Goal: Task Accomplishment & Management: Manage account settings

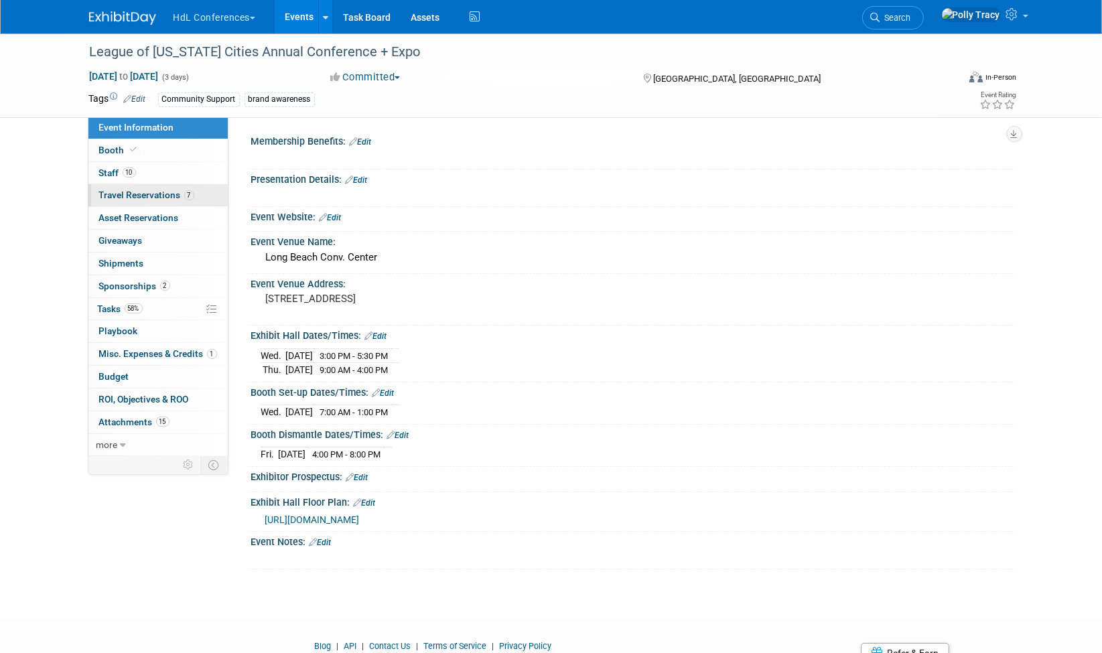
click at [106, 193] on span "Travel Reservations 7" at bounding box center [146, 195] width 95 height 11
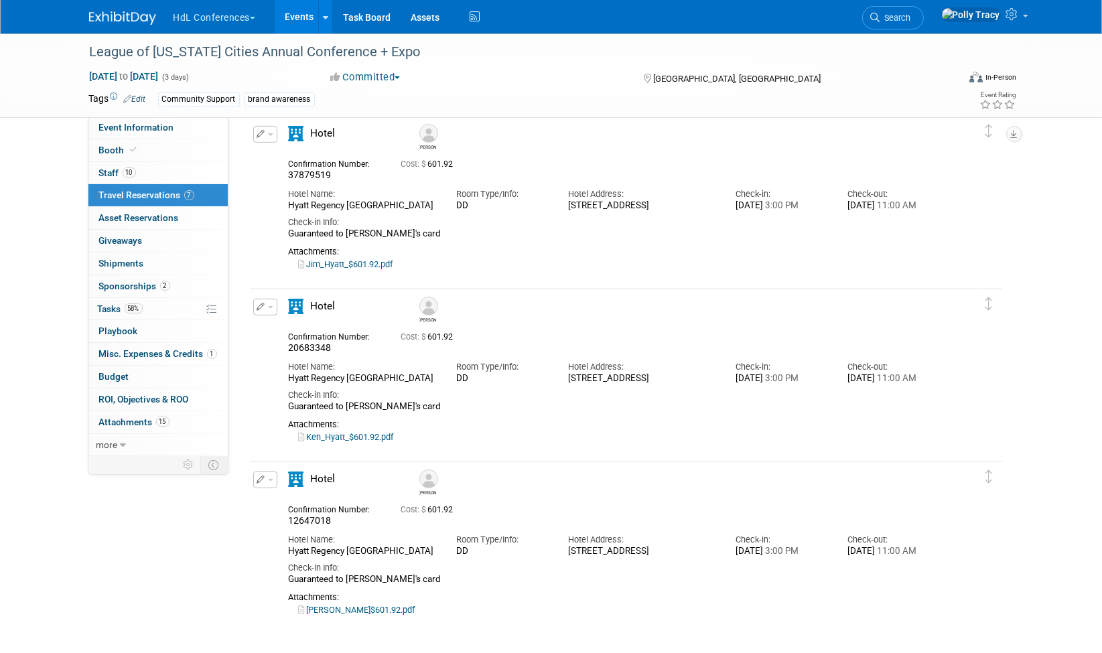
scroll to position [602, 0]
click at [261, 477] on icon "button" at bounding box center [261, 478] width 9 height 8
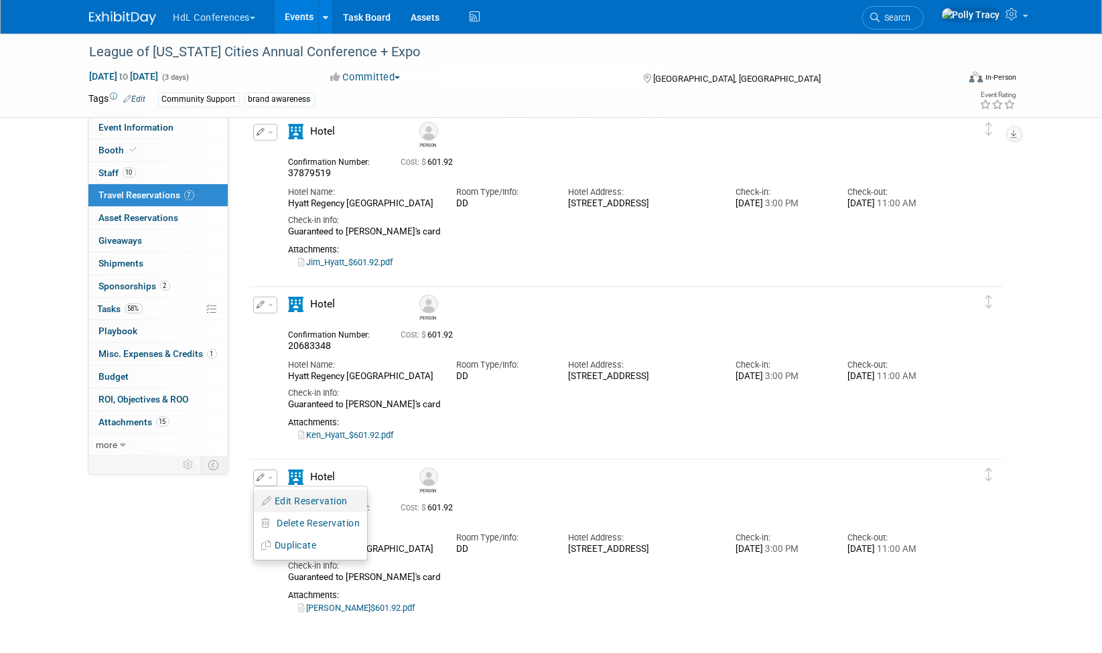
click at [327, 501] on button "Edit Reservation" at bounding box center [310, 501] width 113 height 19
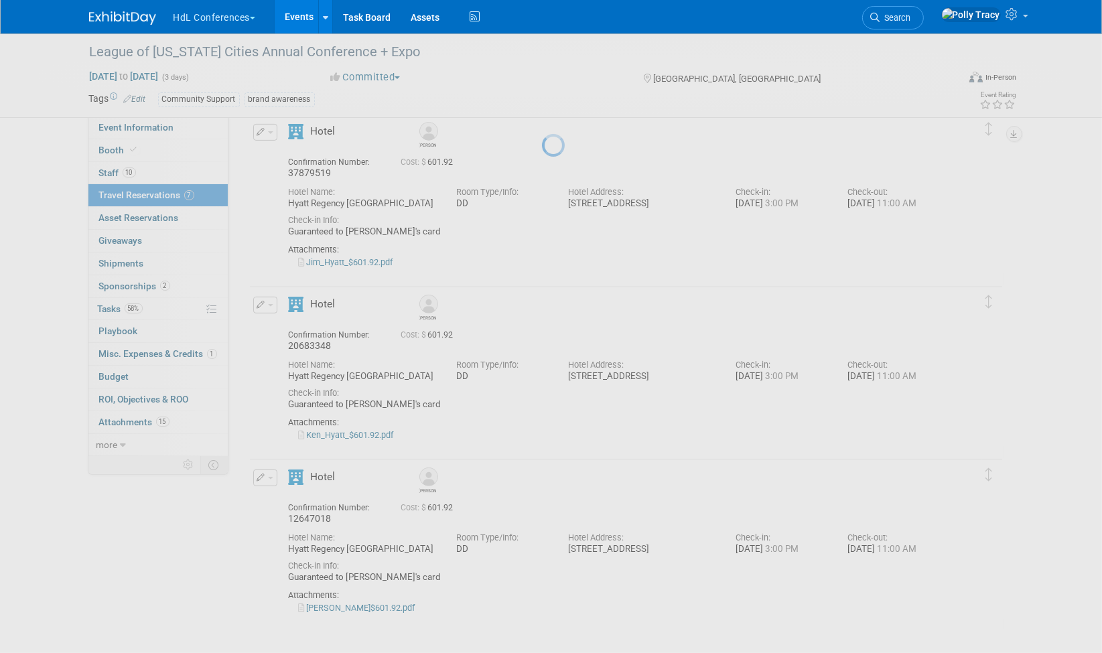
select select "f13019e8-4b58-4739-bc1e-b557bff4178d"
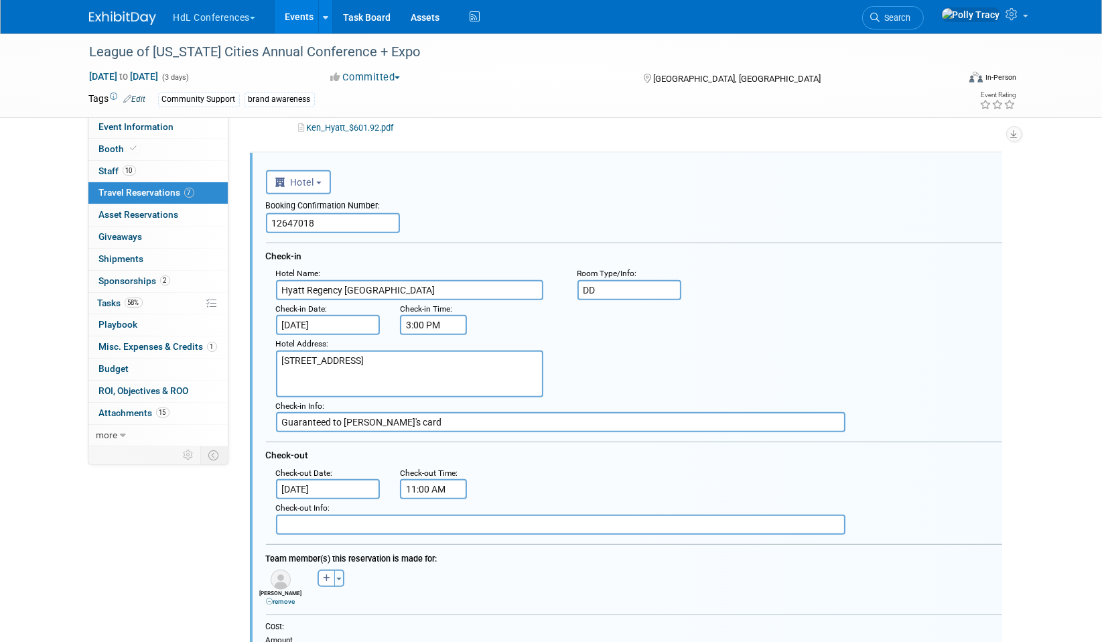
scroll to position [0, 0]
click at [333, 572] on button "button" at bounding box center [326, 577] width 17 height 17
select select
click at [364, 593] on label "[PERSON_NAME]" at bounding box center [416, 597] width 198 height 21
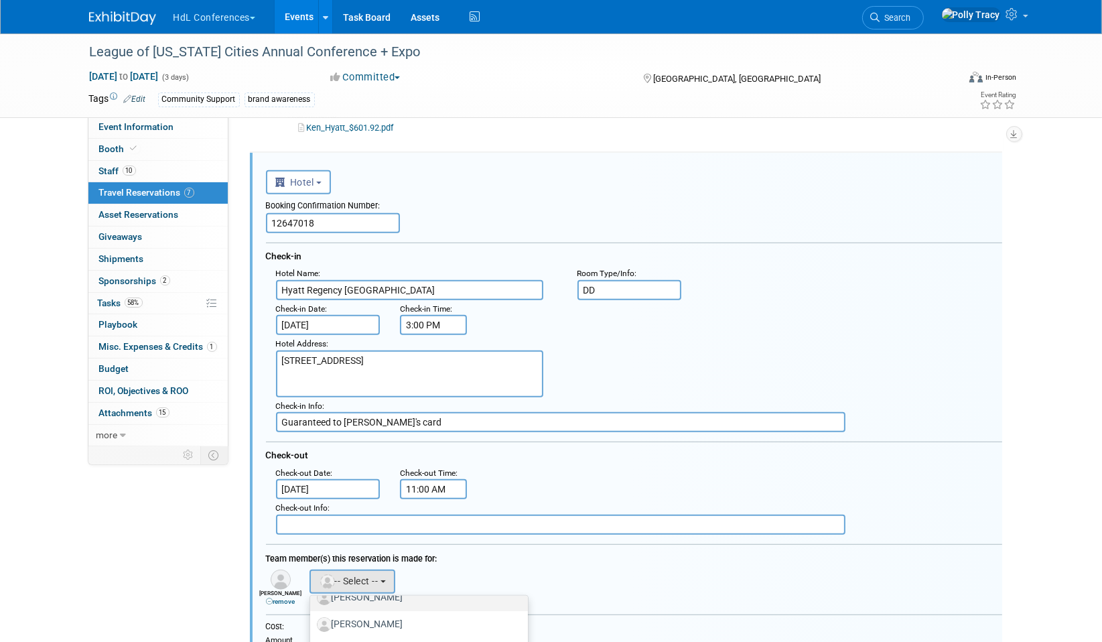
click at [312, 593] on input "[PERSON_NAME]" at bounding box center [307, 596] width 9 height 9
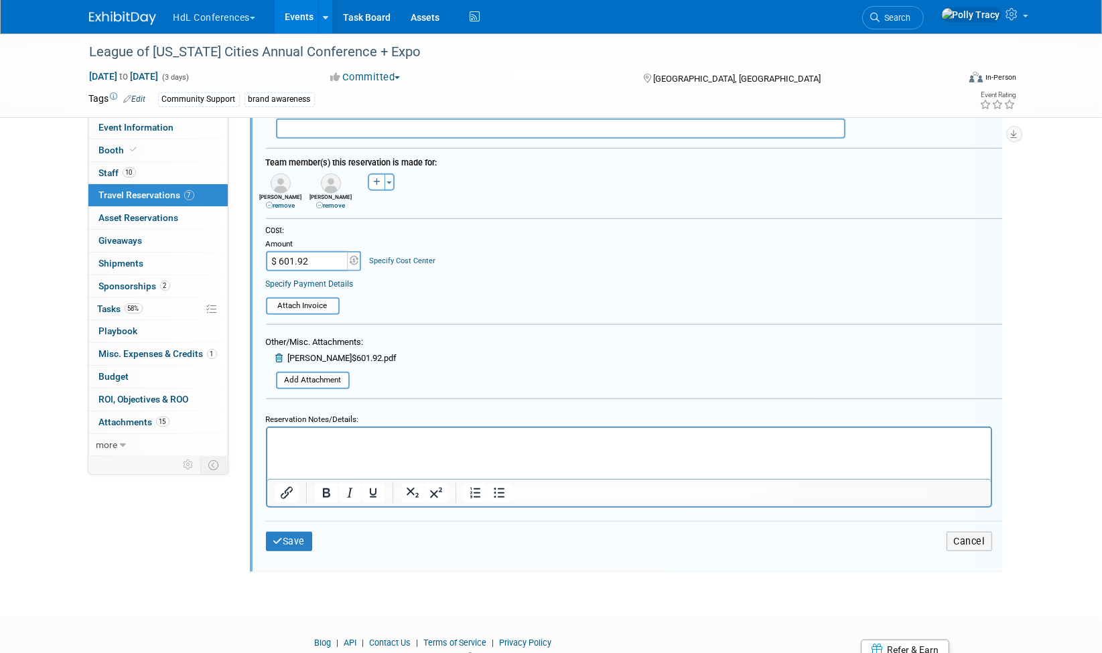
scroll to position [1314, 0]
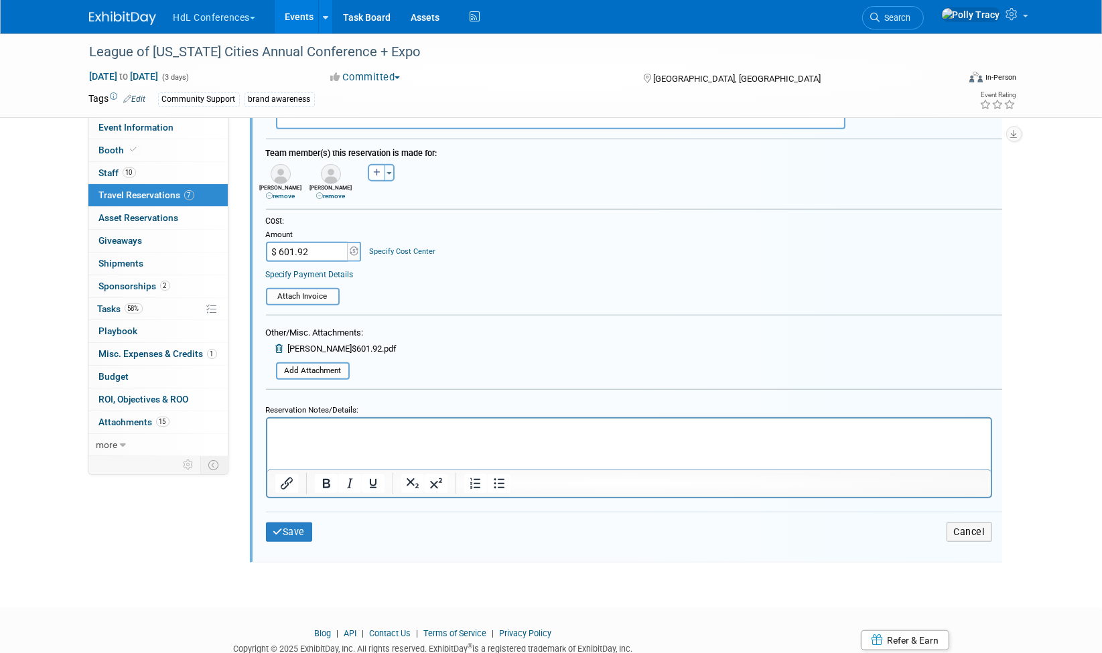
click at [359, 435] on p "Rich Text Area. Press ALT-0 for help." at bounding box center [629, 429] width 708 height 13
click at [289, 523] on button "Save" at bounding box center [289, 532] width 47 height 19
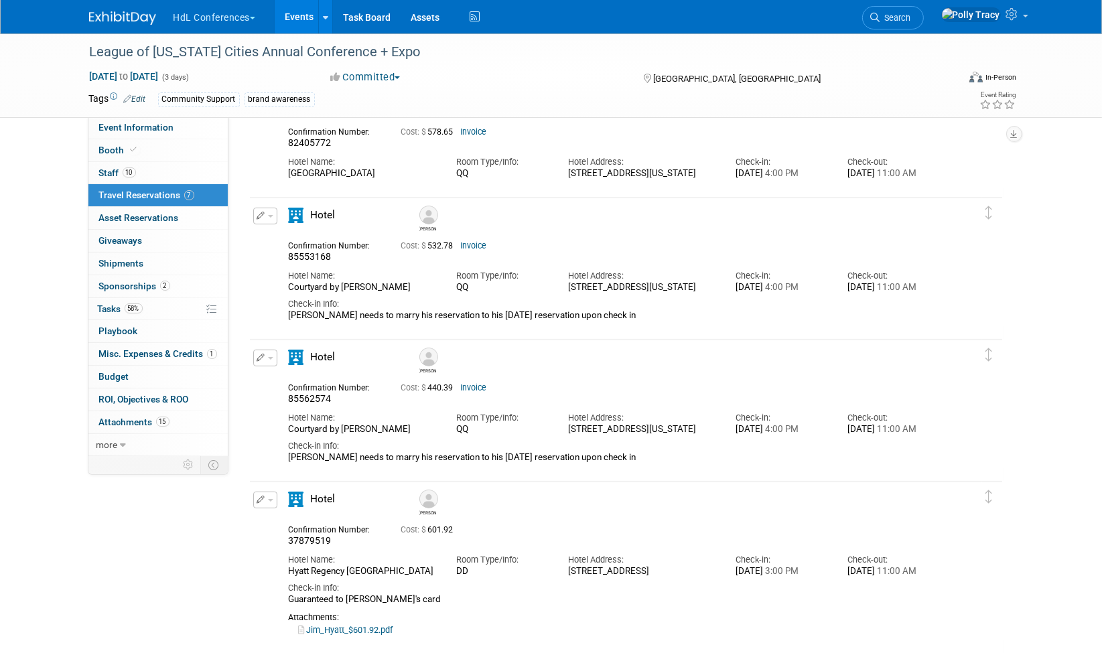
scroll to position [0, 0]
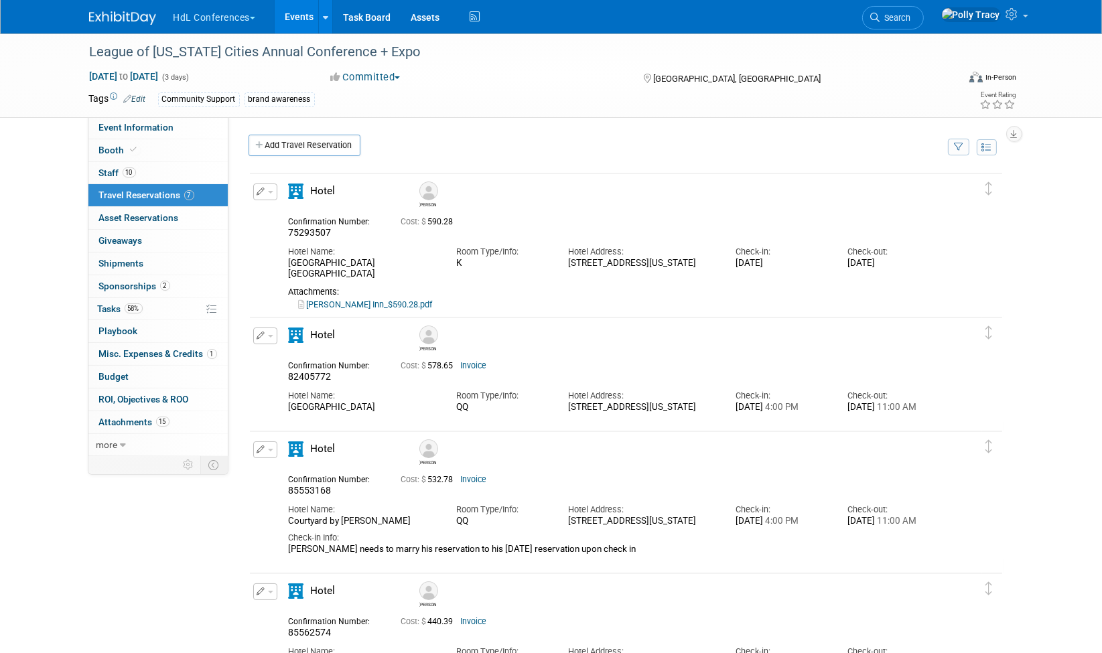
click at [268, 194] on button "button" at bounding box center [265, 192] width 24 height 17
click at [308, 210] on button "Edit Reservation" at bounding box center [310, 215] width 113 height 19
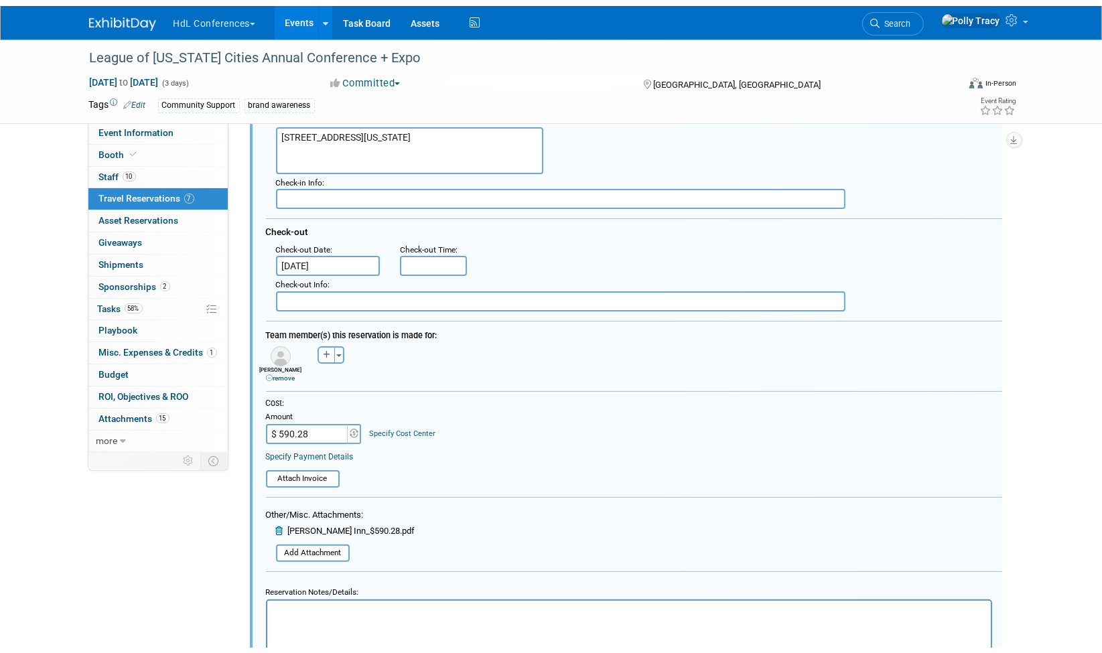
scroll to position [289, 0]
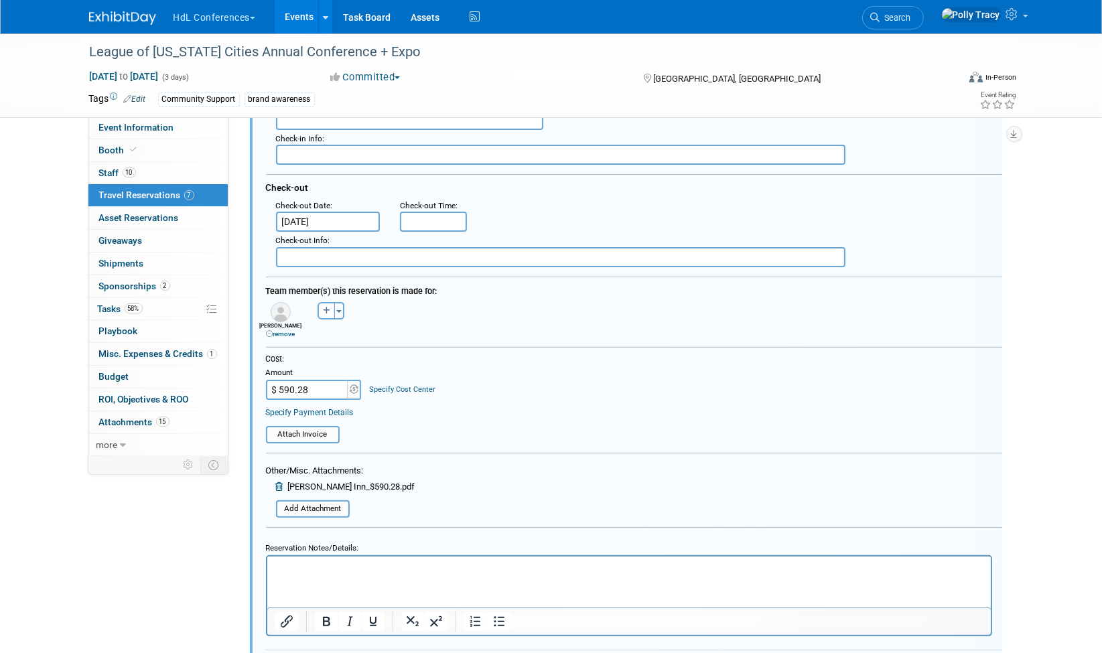
click at [569, 568] on p "Rich Text Area. Press ALT-0 for help." at bounding box center [629, 567] width 708 height 13
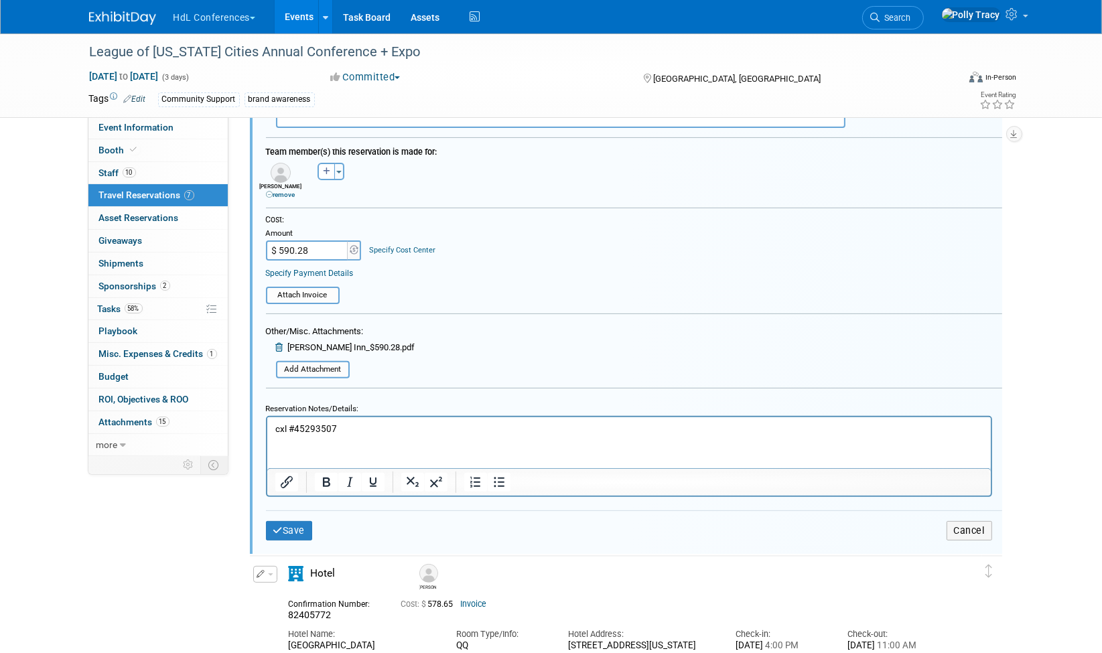
scroll to position [429, 0]
click at [303, 526] on button "Save" at bounding box center [289, 530] width 47 height 19
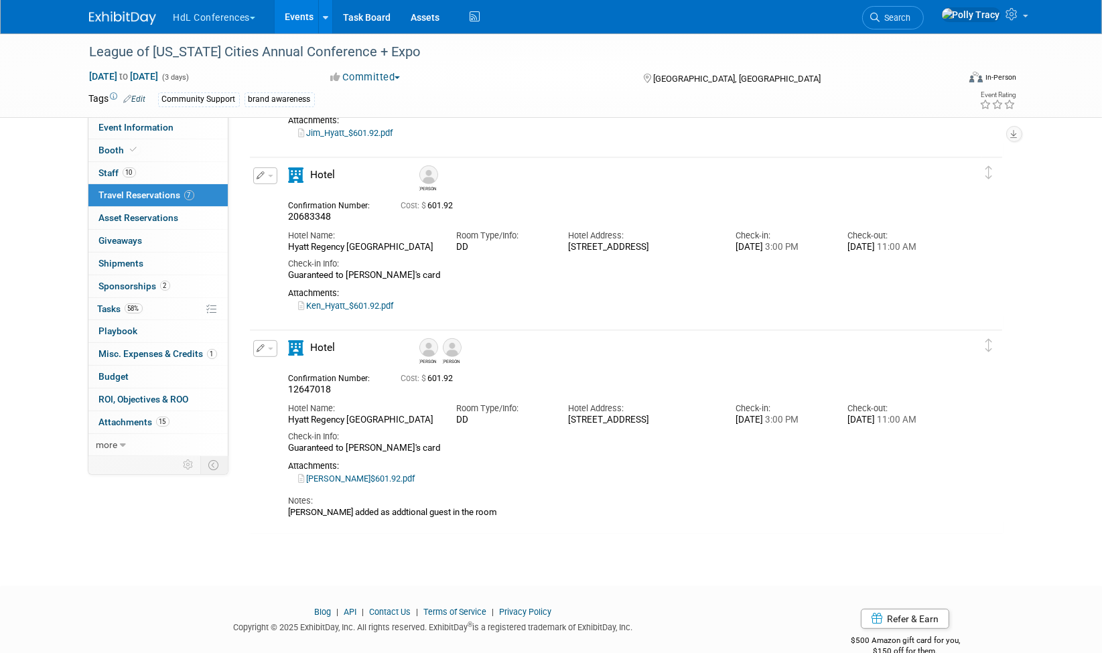
scroll to position [790, 0]
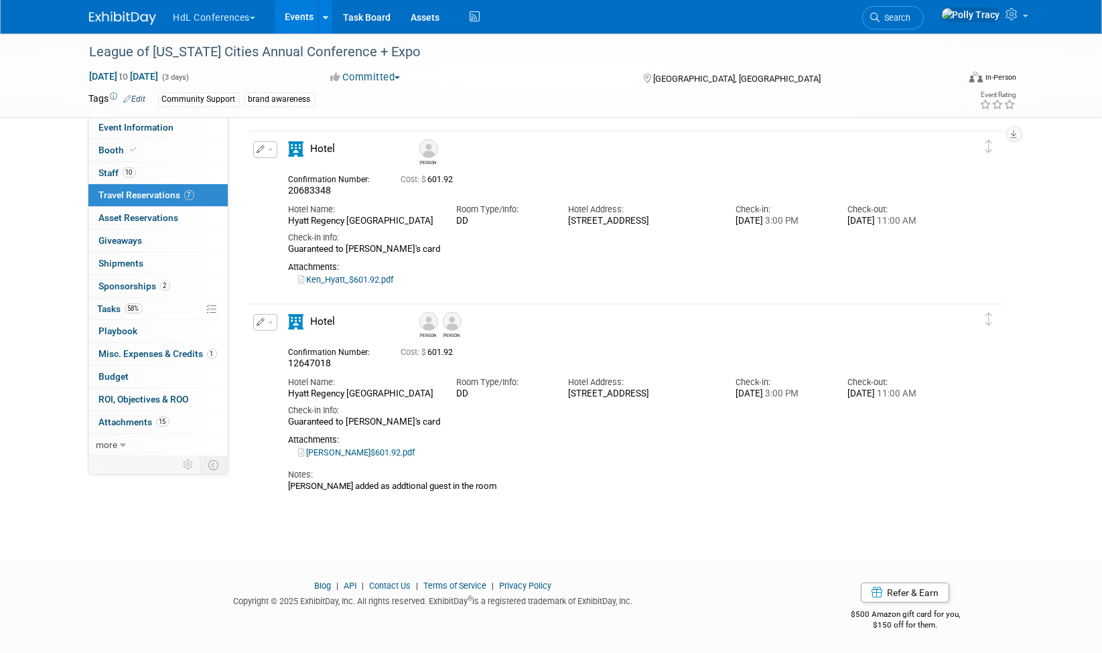
click at [300, 365] on span "12647018" at bounding box center [310, 363] width 43 height 11
copy span "12647018"
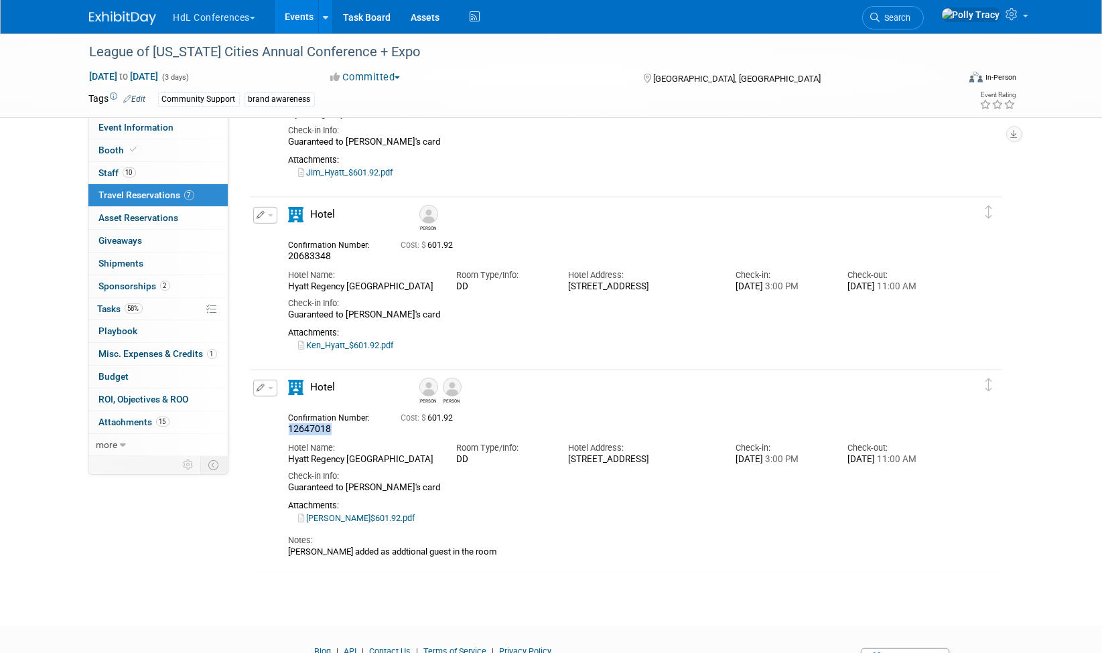
scroll to position [724, 0]
drag, startPoint x: 631, startPoint y: 409, endPoint x: 565, endPoint y: 458, distance: 81.9
click at [565, 458] on div "Hotel Address: 200 South Pine Avenue, Long Beach, CA, US, 90802" at bounding box center [641, 451] width 167 height 30
drag, startPoint x: 565, startPoint y: 458, endPoint x: 597, endPoint y: 467, distance: 32.7
copy div "200 South Pine Avenue, Long Beach, CA, US, 90802"
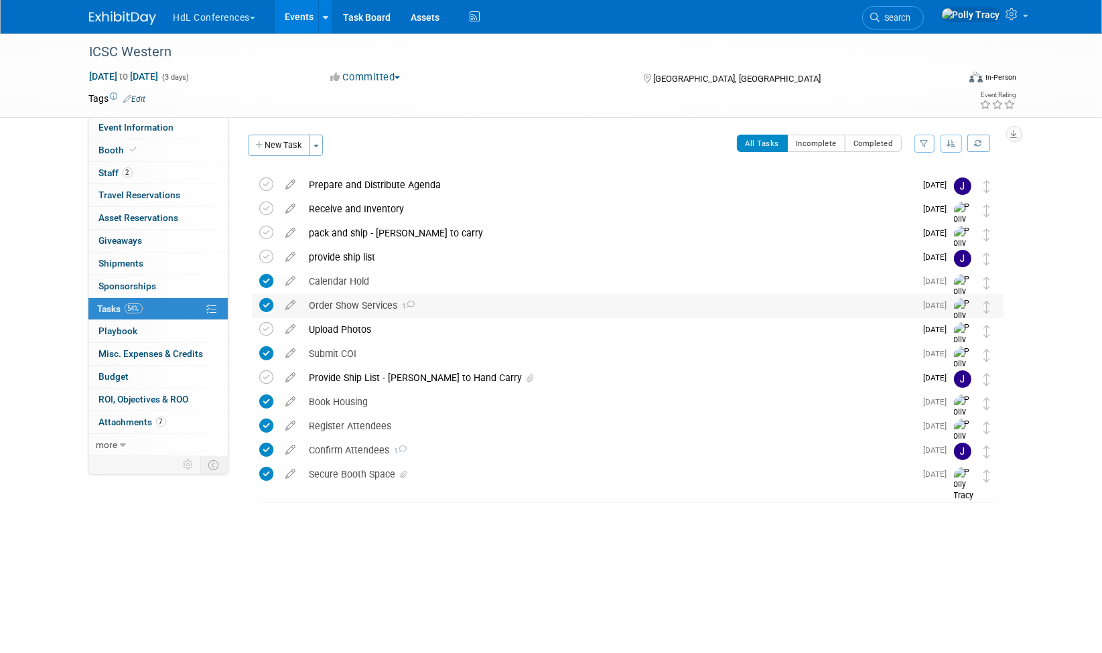
click at [352, 303] on div "Order Show Services 1" at bounding box center [609, 305] width 613 height 23
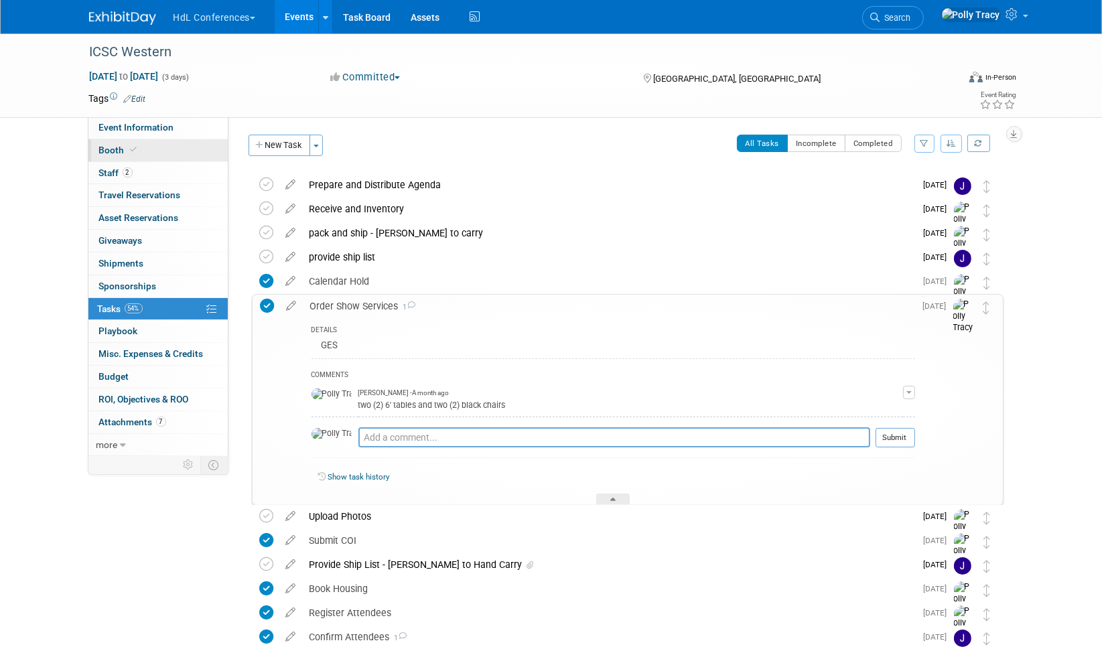
click at [111, 145] on span "Booth" at bounding box center [119, 150] width 41 height 11
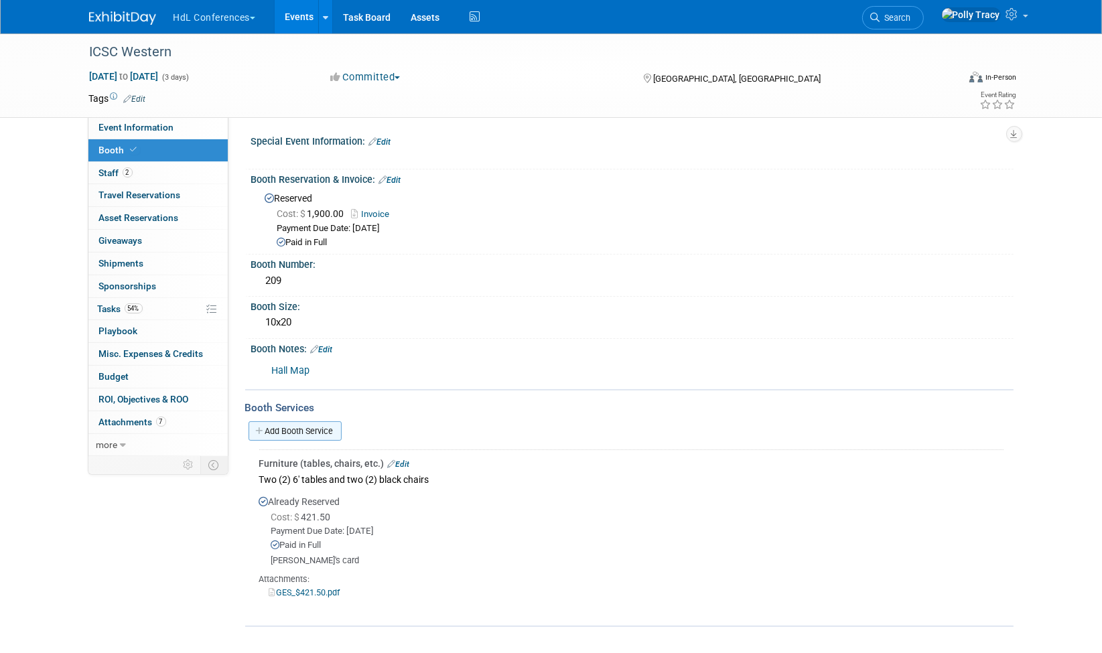
click at [284, 421] on link "Add Booth Service" at bounding box center [295, 430] width 93 height 19
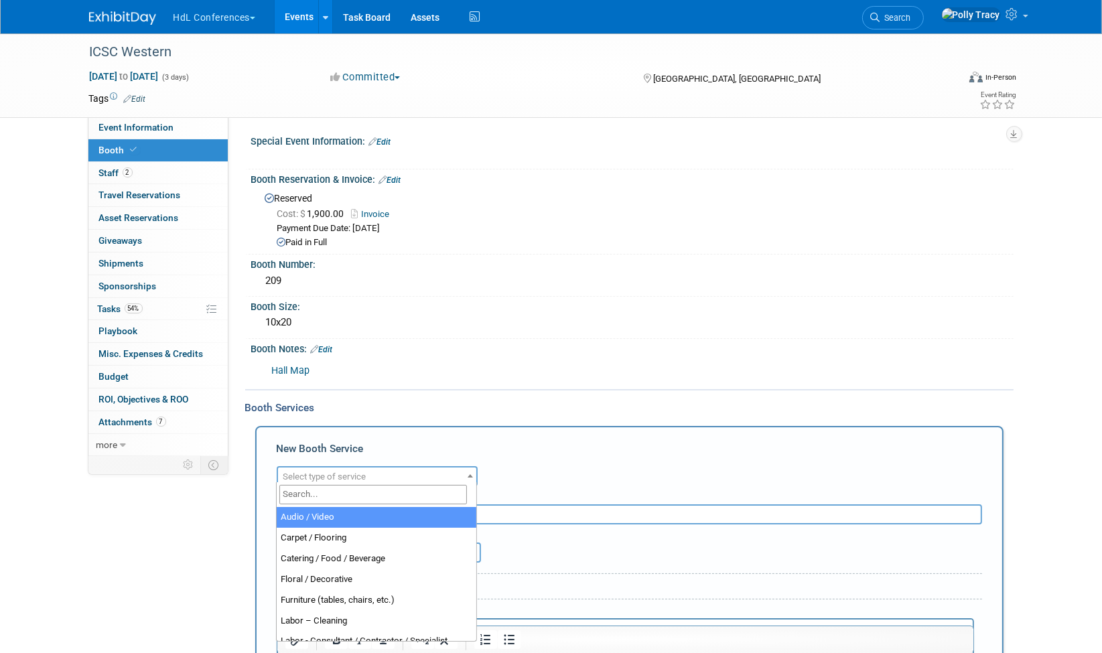
click at [330, 476] on span "Select type of service" at bounding box center [324, 477] width 83 height 10
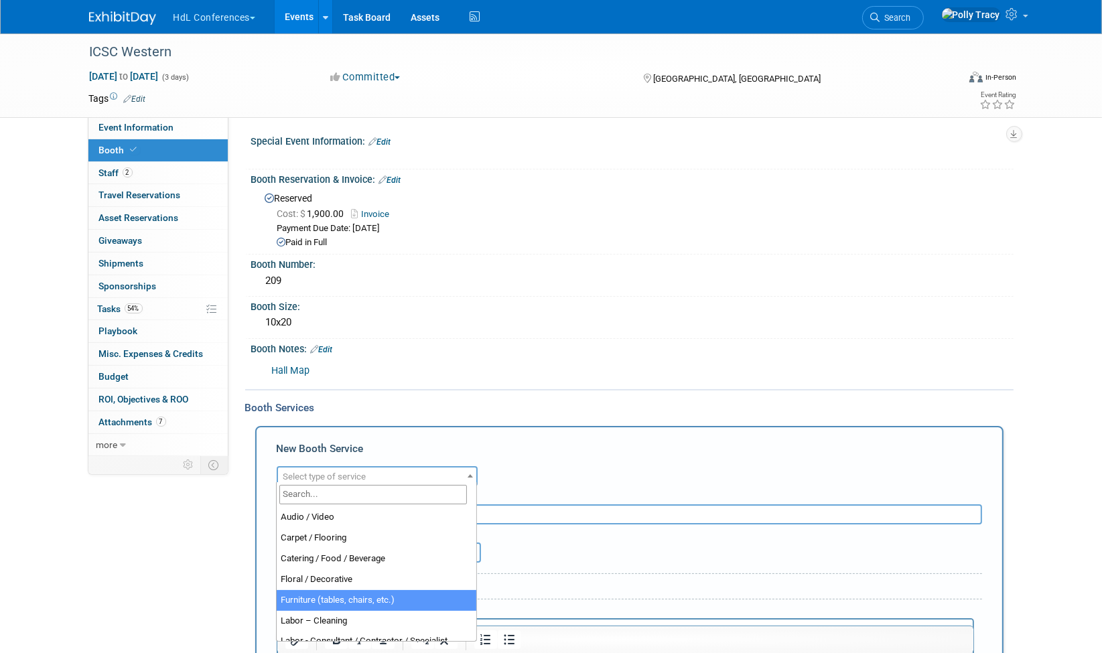
select select "6"
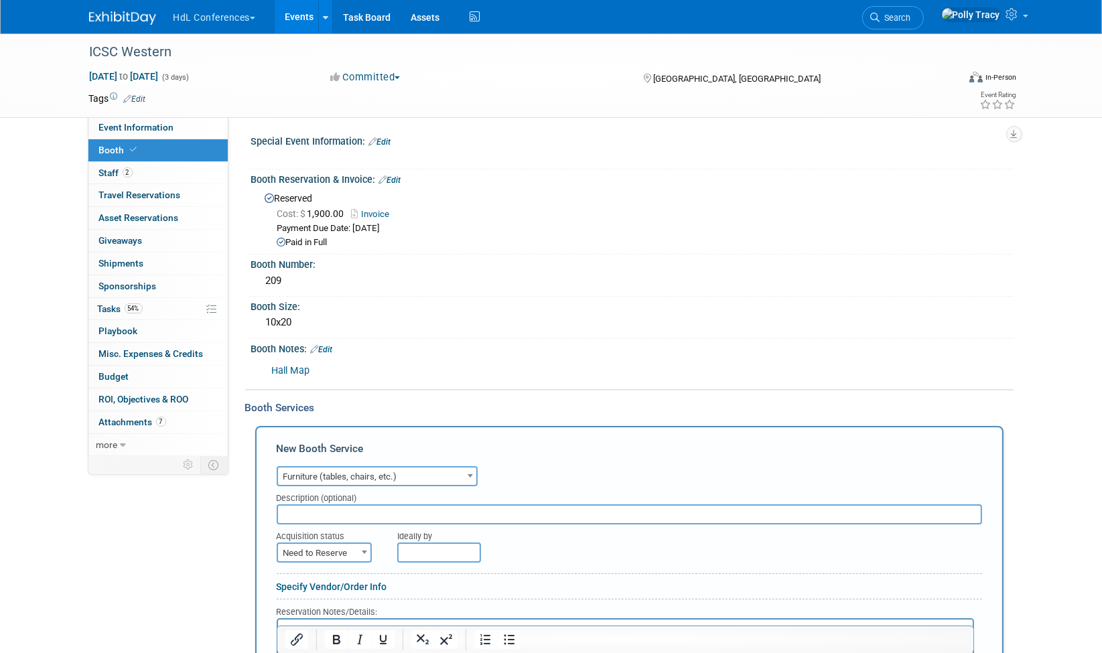
click at [333, 513] on input "text" at bounding box center [629, 514] width 705 height 20
type input "t"
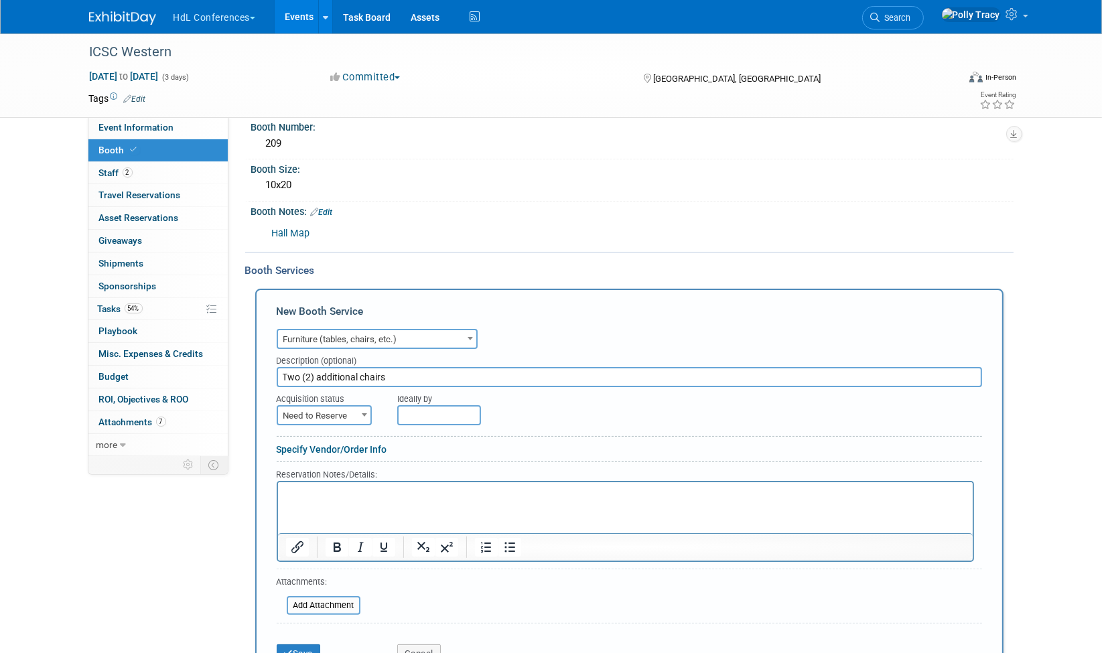
scroll to position [141, 0]
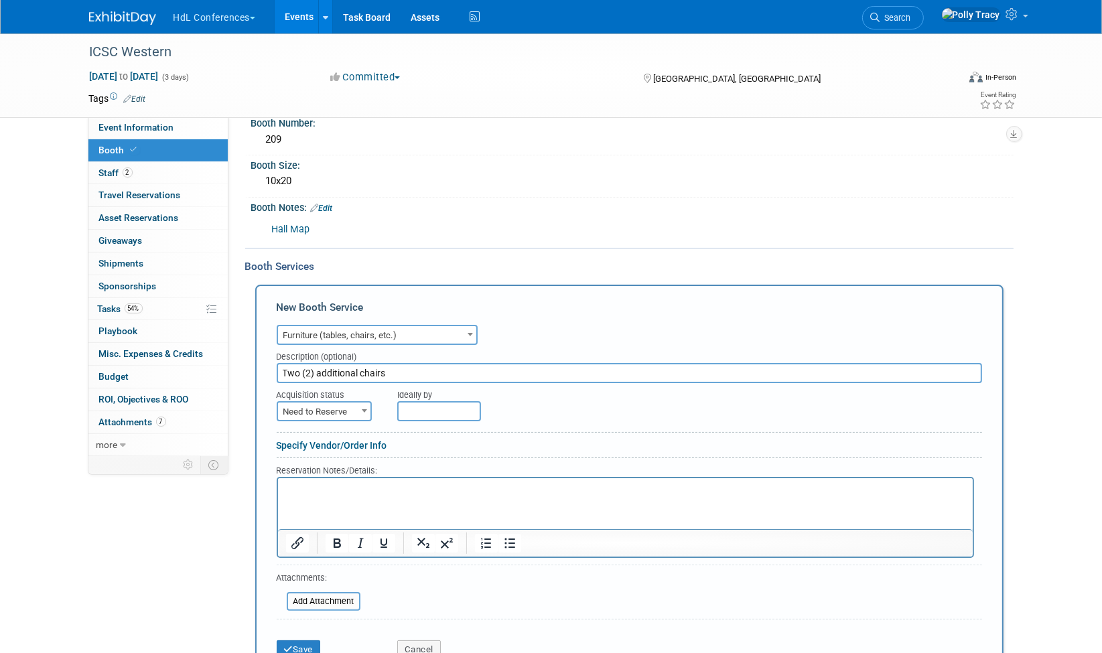
type input "Two (2) additional chairs"
click at [317, 411] on span "Need to Reserve" at bounding box center [324, 412] width 92 height 19
select select "2"
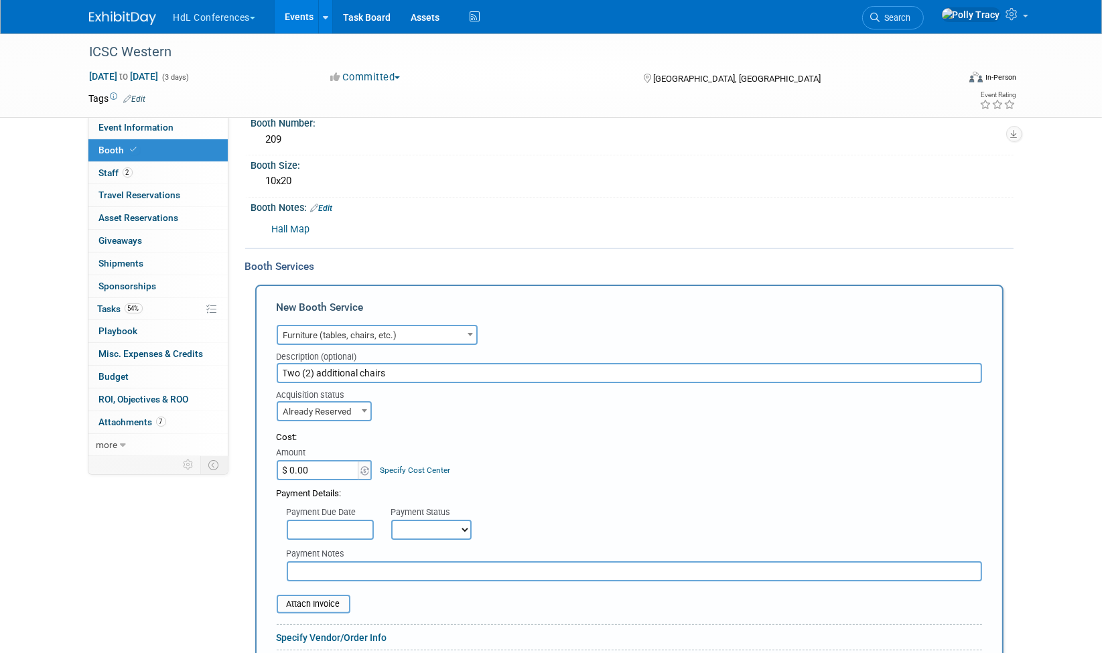
click at [321, 460] on input "$ 0.00" at bounding box center [319, 470] width 84 height 20
type input "$ 157.50"
click at [316, 605] on input "file" at bounding box center [269, 604] width 159 height 16
click at [325, 527] on input "text" at bounding box center [330, 530] width 87 height 20
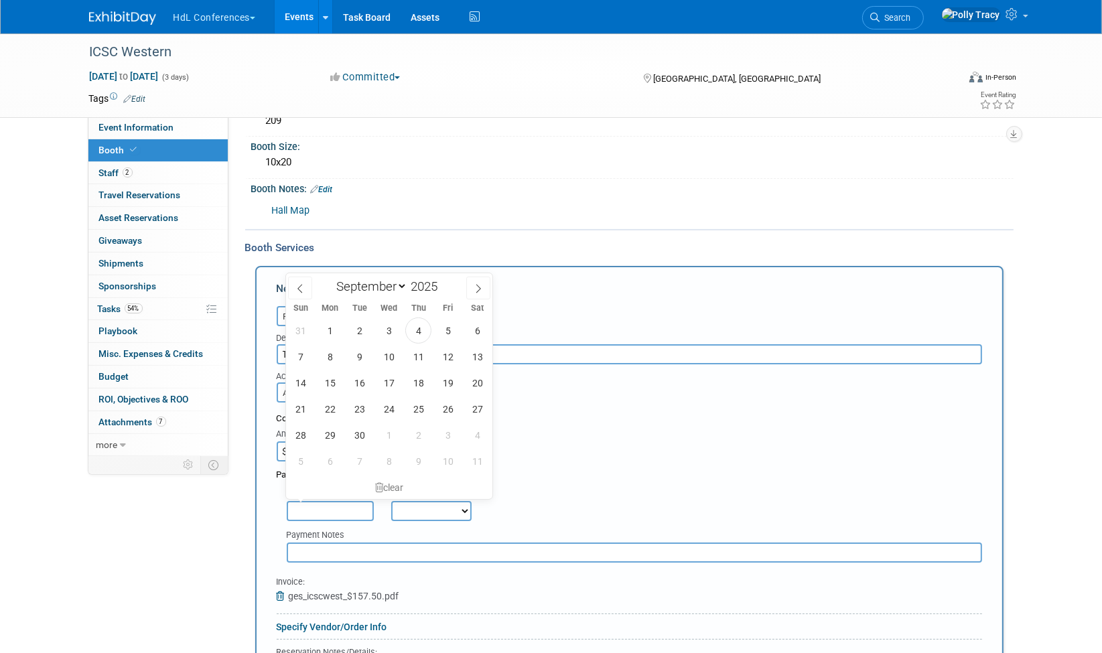
scroll to position [161, 0]
click at [423, 326] on span "4" at bounding box center [418, 330] width 26 height 26
type input "Sep 4, 2025"
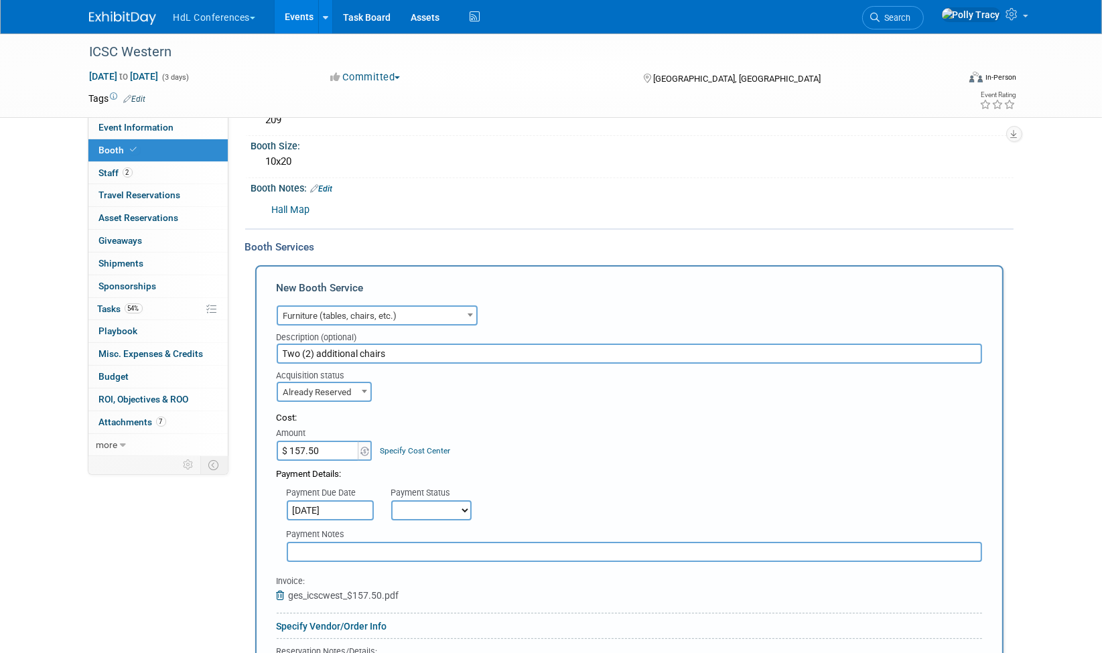
click at [435, 507] on select "Not Paid Yet Partially Paid Paid in Full" at bounding box center [431, 510] width 80 height 20
select select "1"
click at [391, 500] on select "Not Paid Yet Partially Paid Paid in Full" at bounding box center [431, 510] width 80 height 20
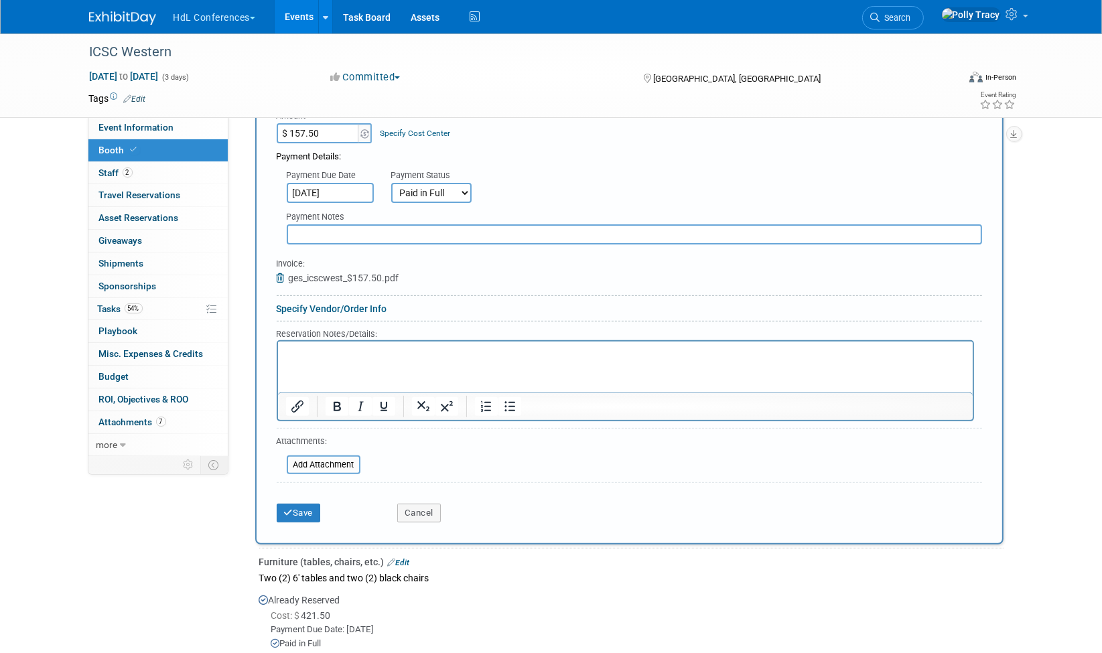
scroll to position [478, 0]
click at [296, 504] on button "Save" at bounding box center [299, 513] width 44 height 19
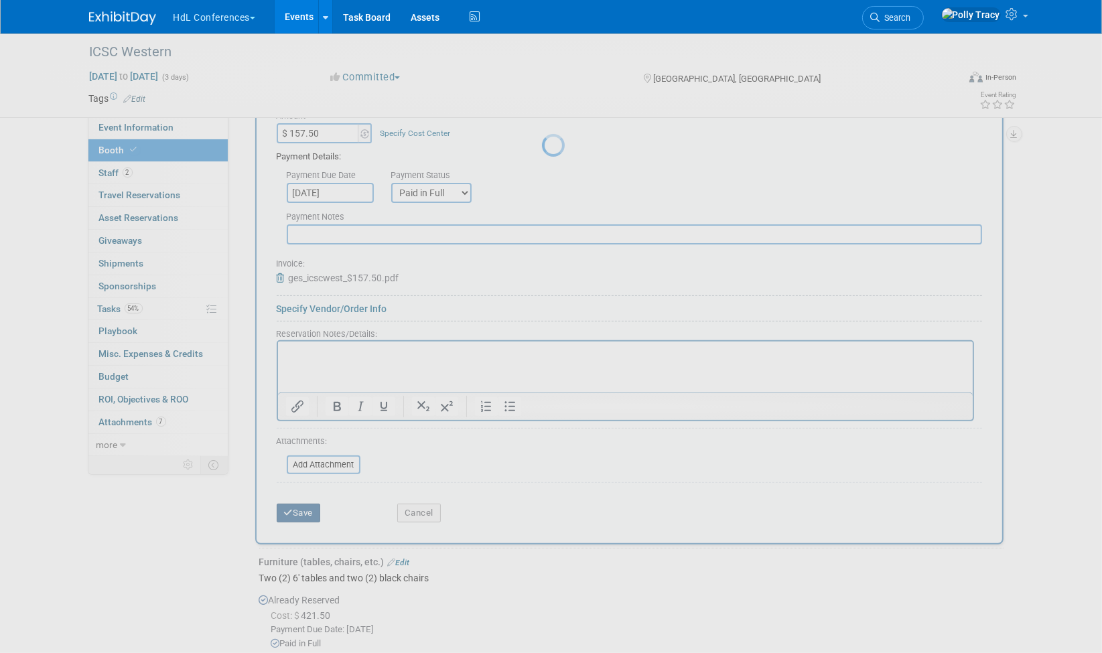
scroll to position [113, 0]
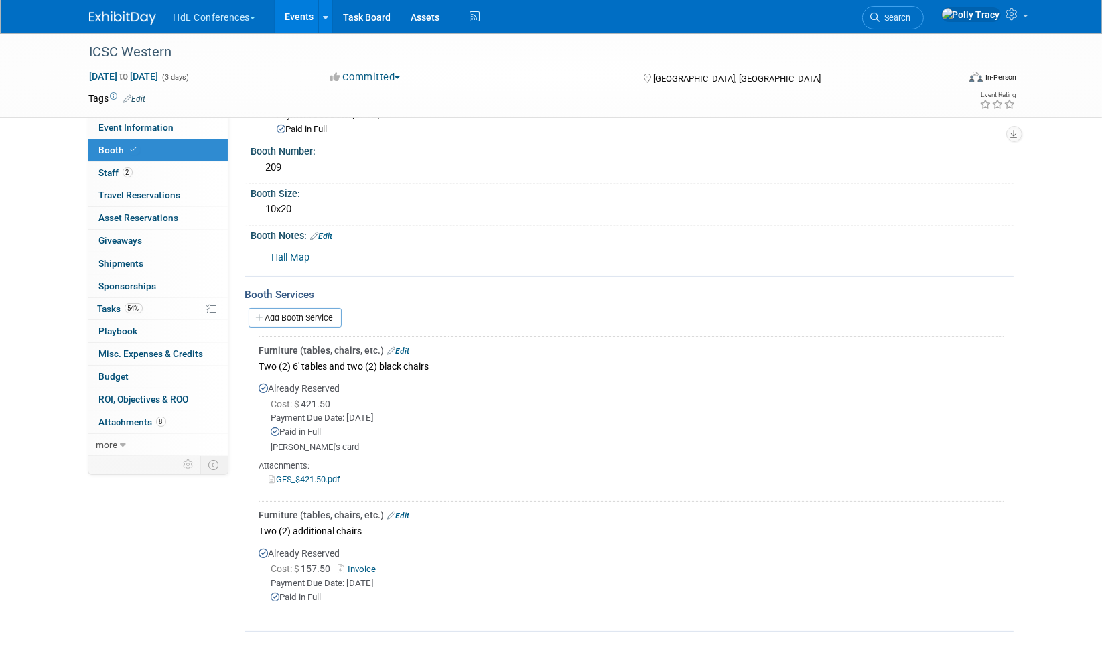
click at [403, 511] on link "Edit" at bounding box center [399, 515] width 22 height 9
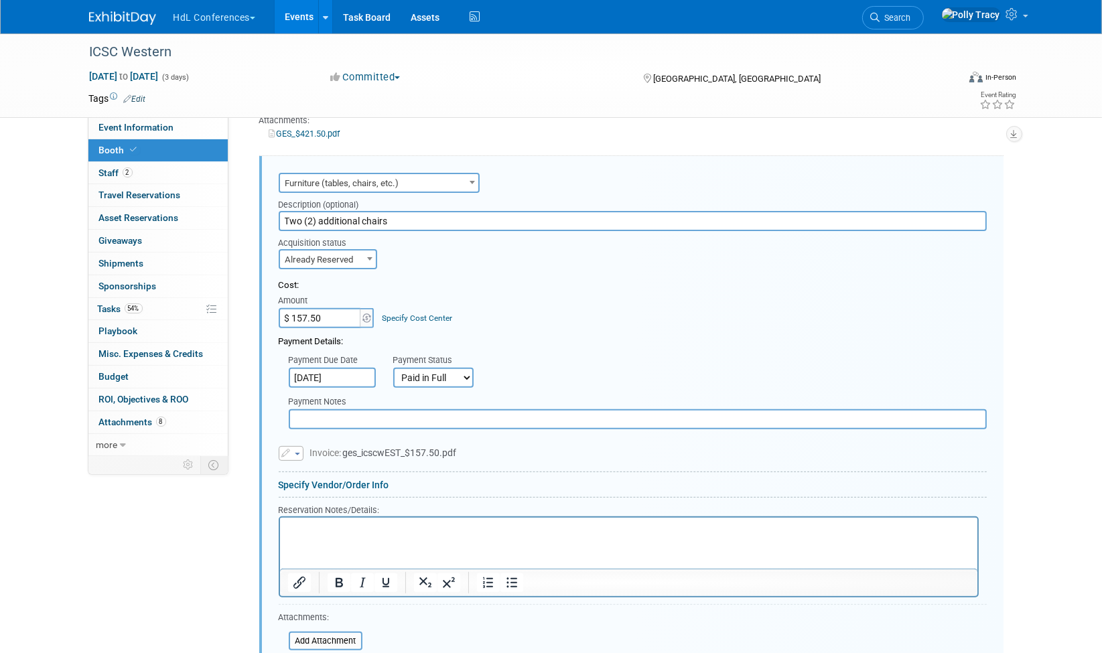
scroll to position [479, 0]
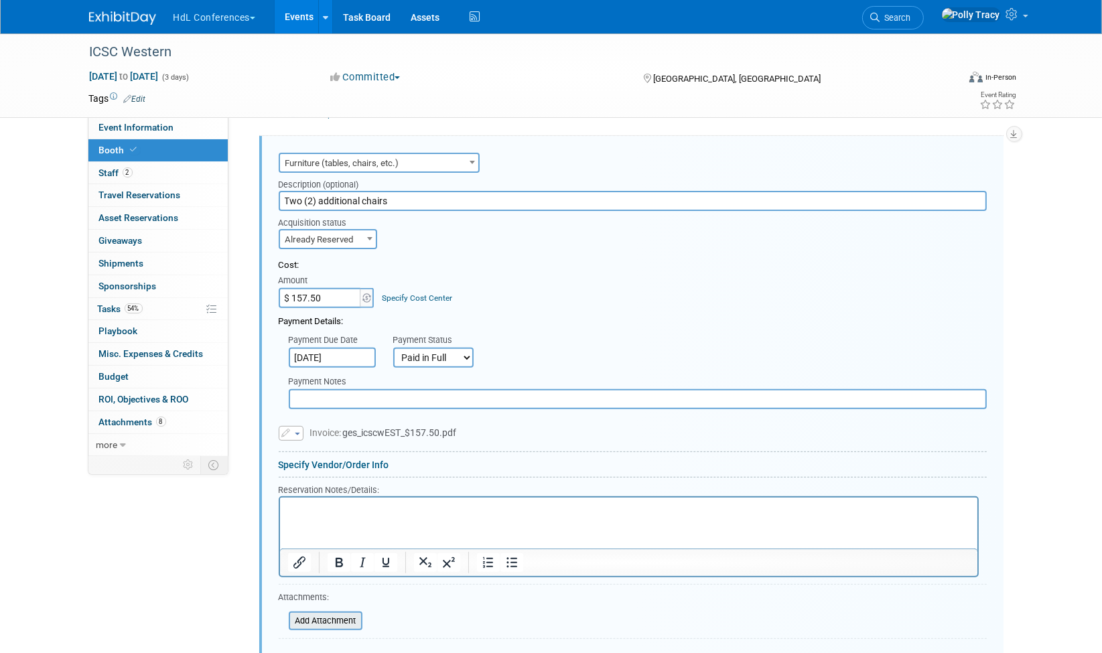
click at [328, 614] on input "file" at bounding box center [281, 621] width 159 height 16
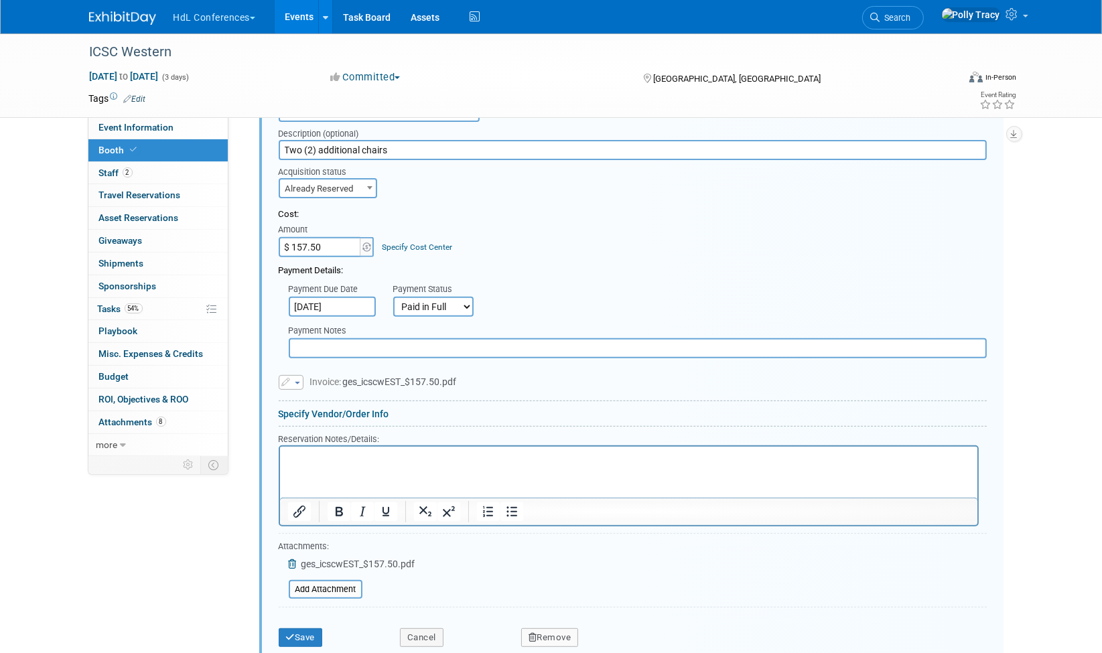
scroll to position [575, 0]
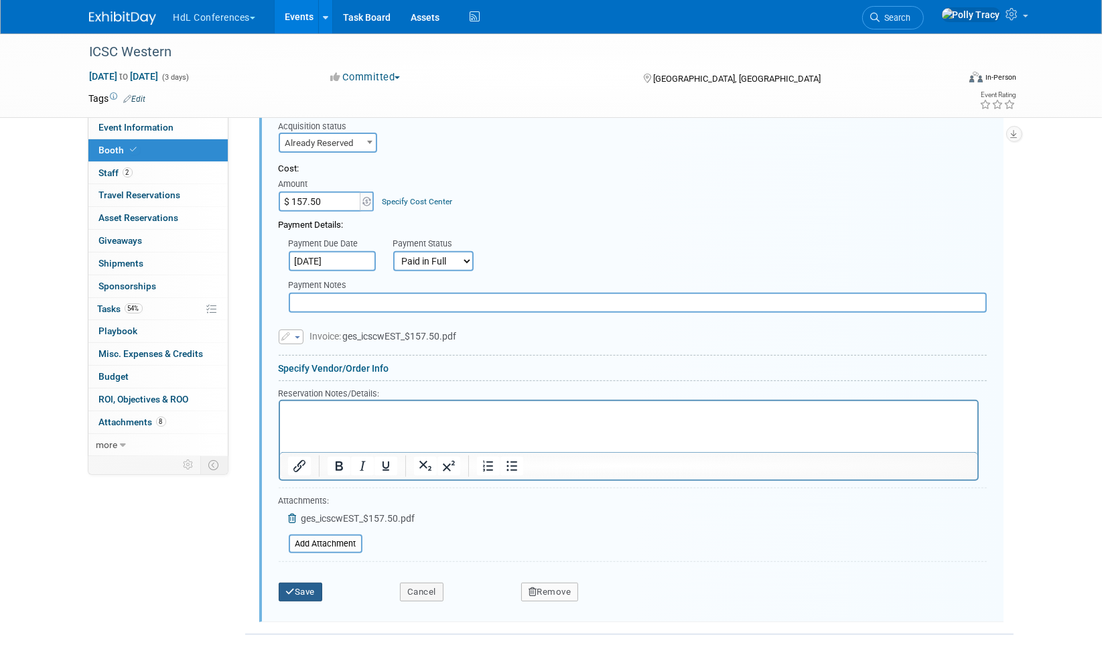
click at [287, 587] on icon "submit" at bounding box center [290, 591] width 9 height 9
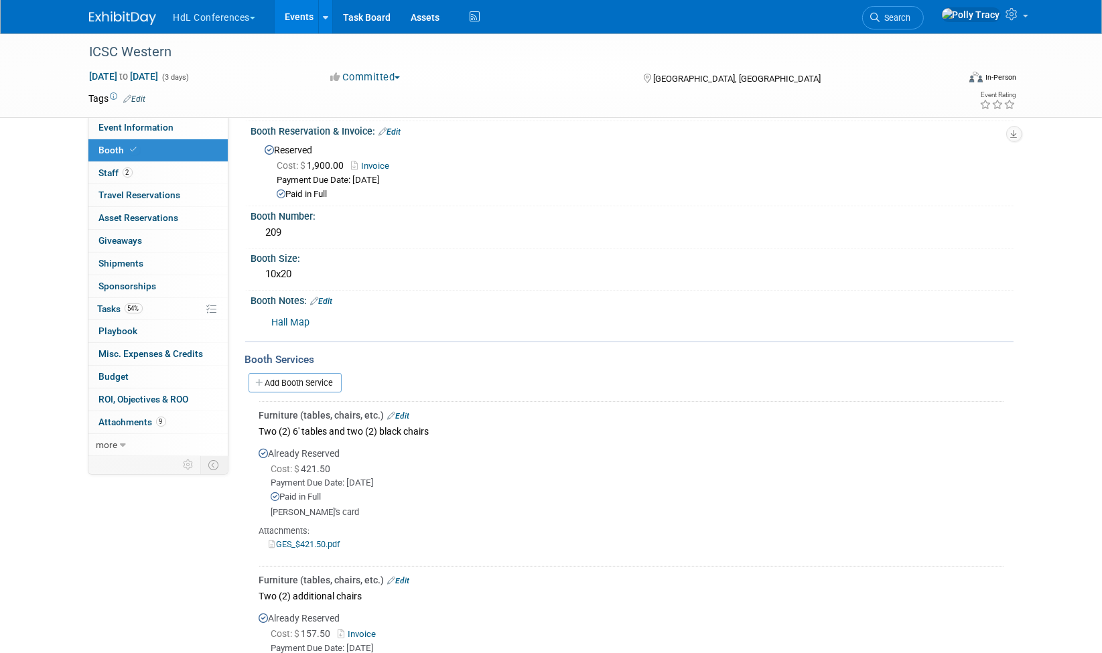
scroll to position [0, 0]
